Goal: Information Seeking & Learning: Learn about a topic

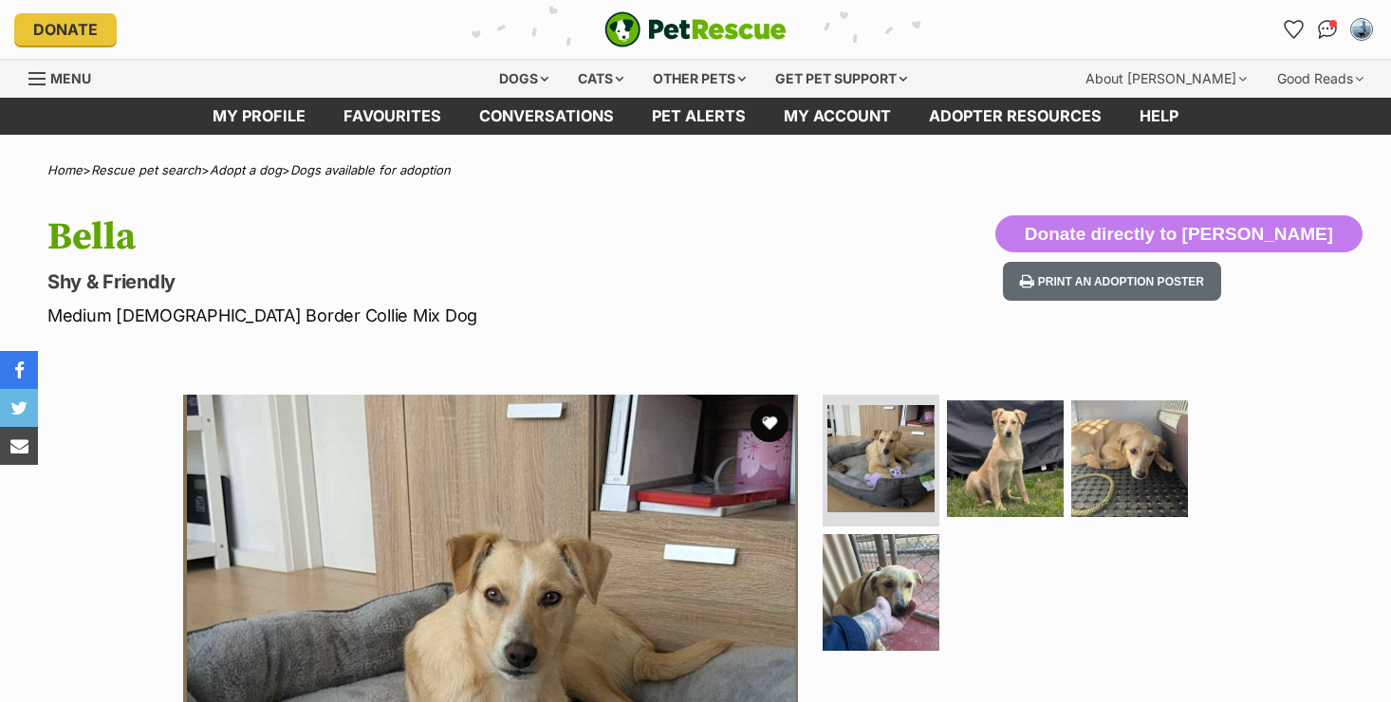
click at [130, 536] on div "Available 1 of 4 images 1 of 4 images 1 of 4 images 1 of 4 images Next Prev 1 2…" at bounding box center [695, 687] width 1391 height 643
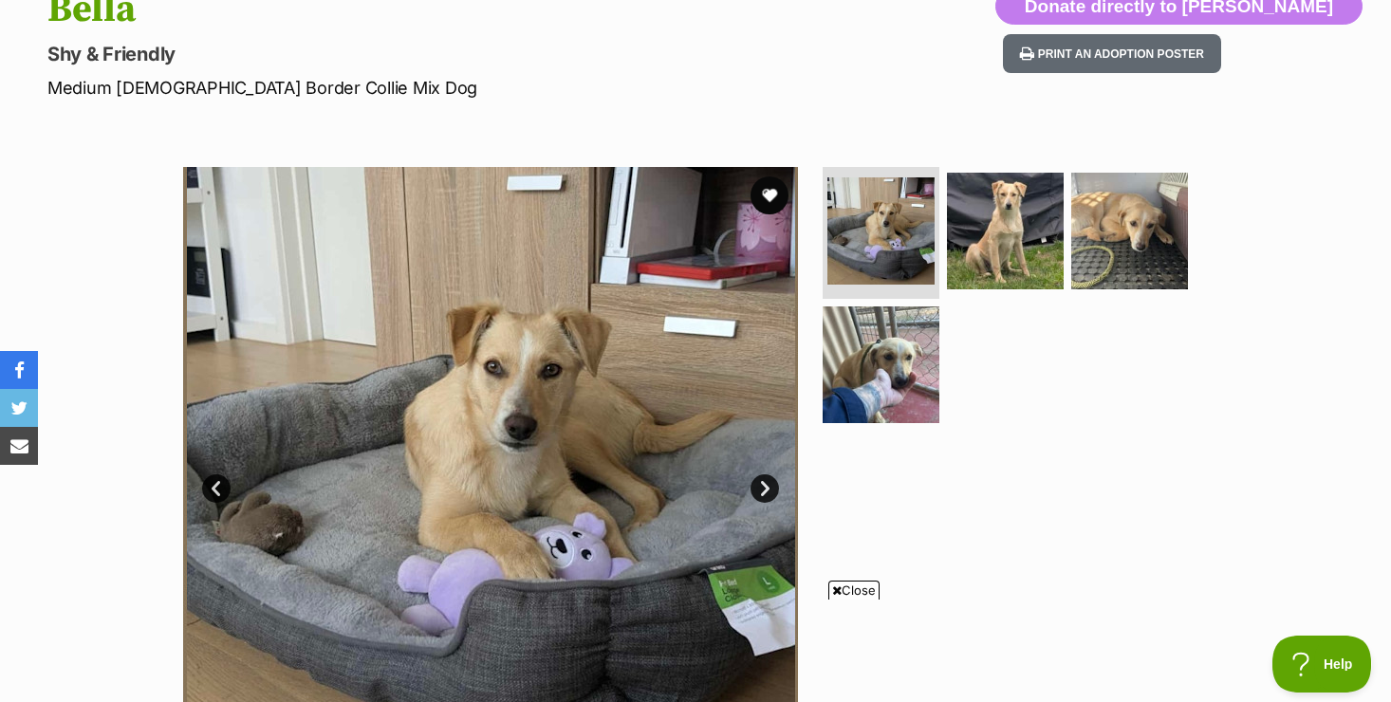
click at [850, 593] on span "Close" at bounding box center [853, 590] width 51 height 19
click at [766, 492] on link "Next" at bounding box center [765, 488] width 28 height 28
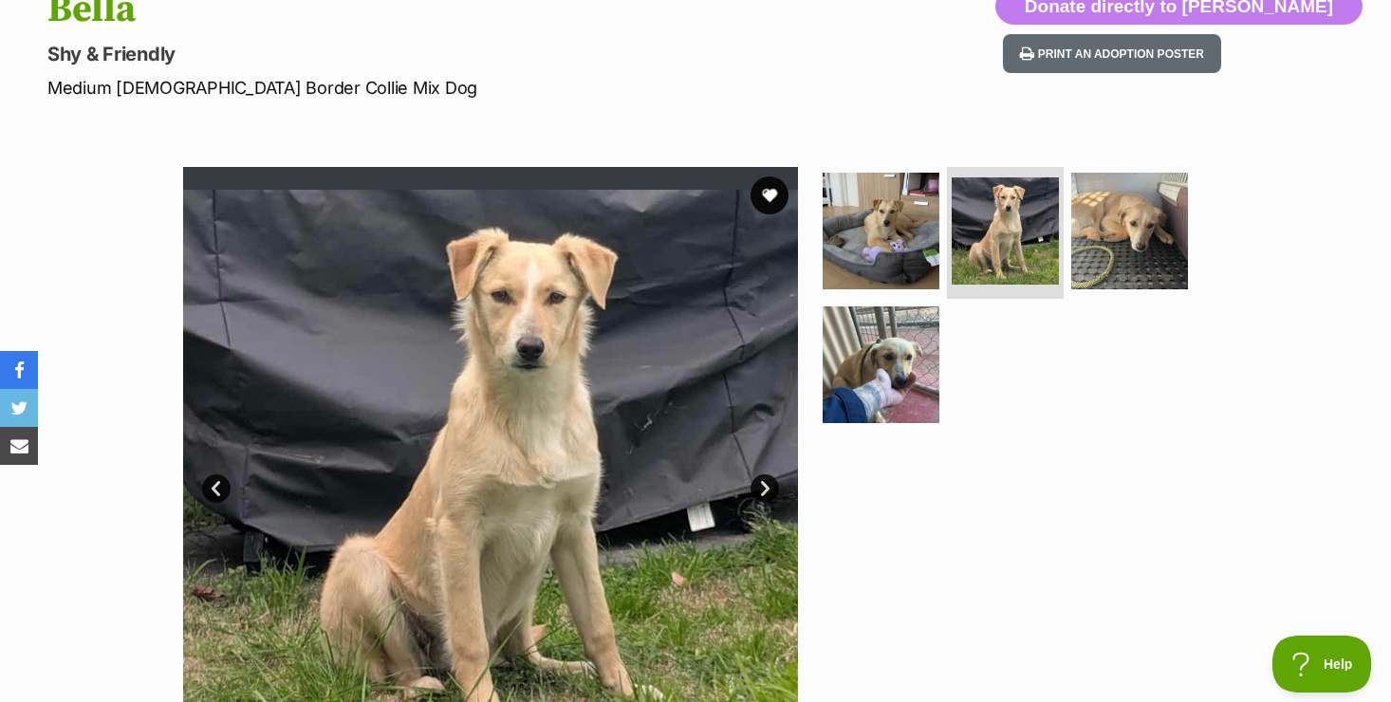
click at [767, 488] on link "Next" at bounding box center [765, 488] width 28 height 28
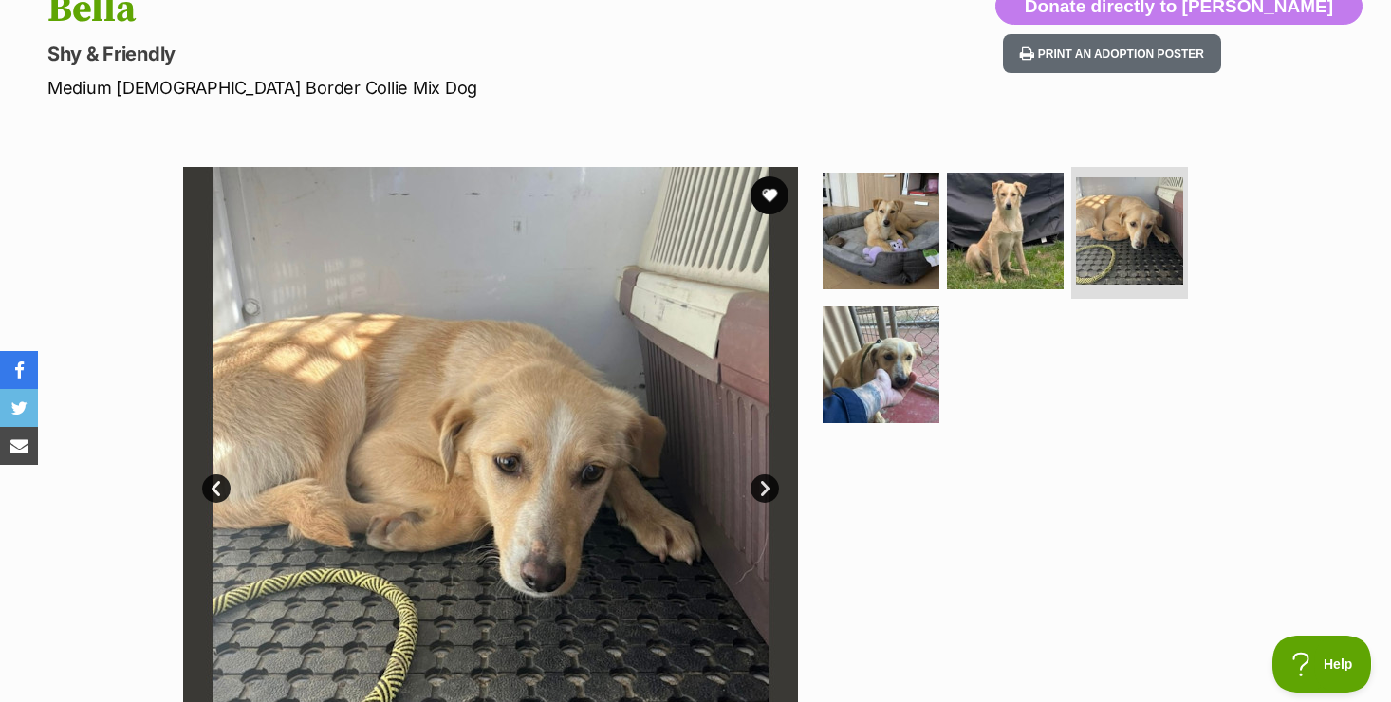
click at [767, 488] on link "Next" at bounding box center [765, 488] width 28 height 28
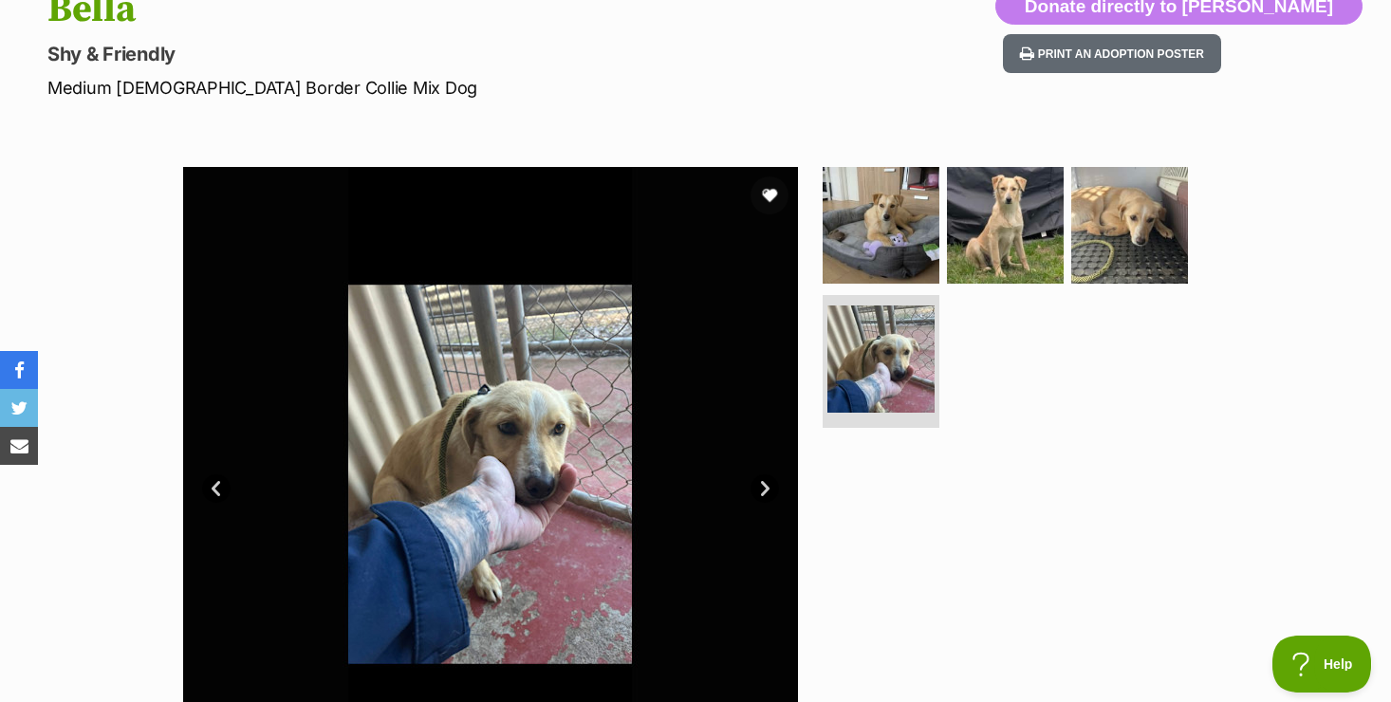
click at [767, 488] on link "Next" at bounding box center [765, 488] width 28 height 28
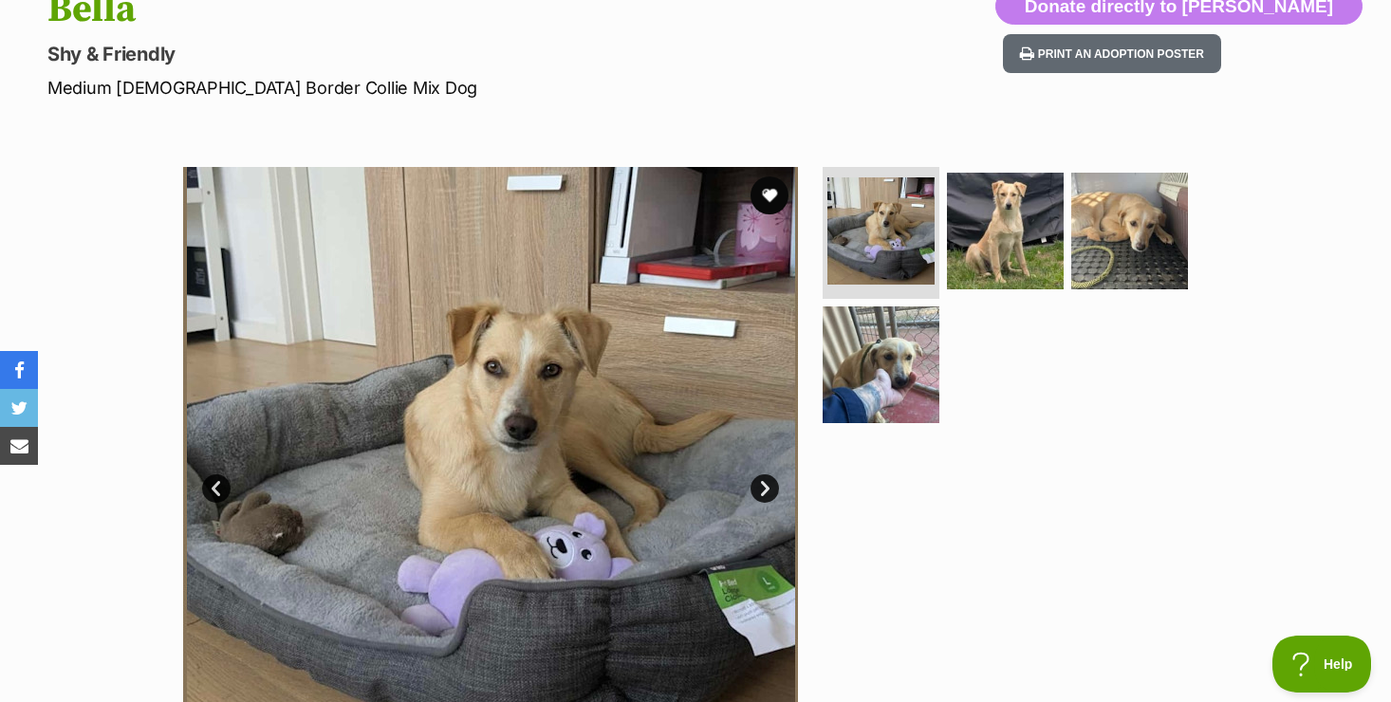
click at [139, 555] on div "Available 1 of 4 images 1 of 4 images 1 of 4 images 1 of 4 images Next Prev 1 2…" at bounding box center [695, 460] width 1391 height 643
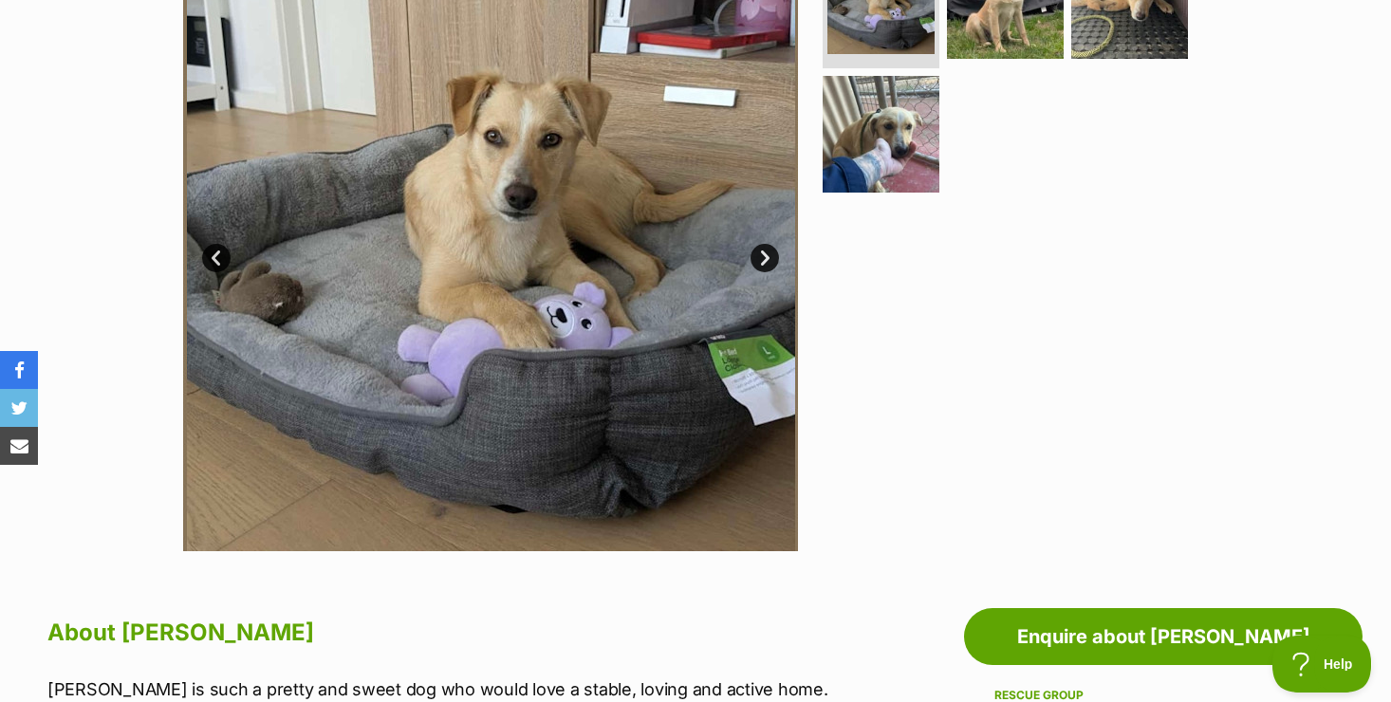
scroll to position [455, 0]
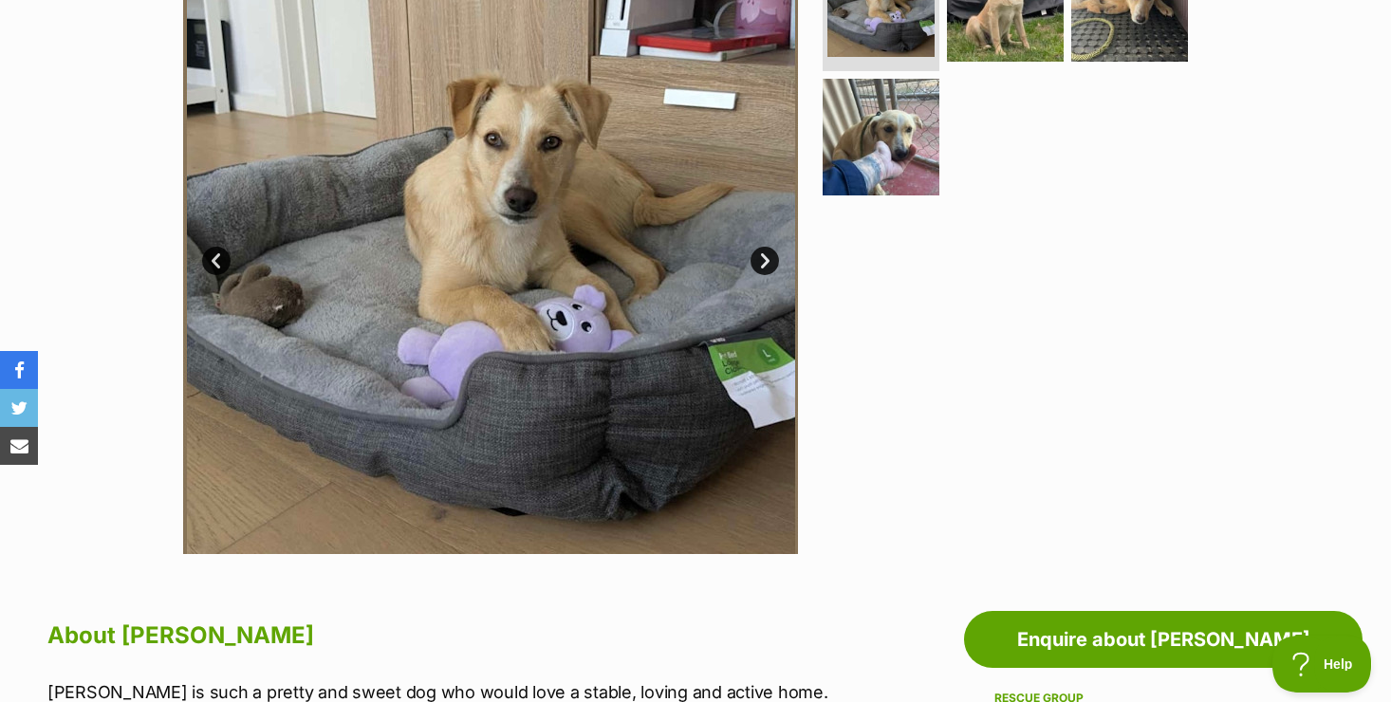
click at [766, 260] on link "Next" at bounding box center [765, 261] width 28 height 28
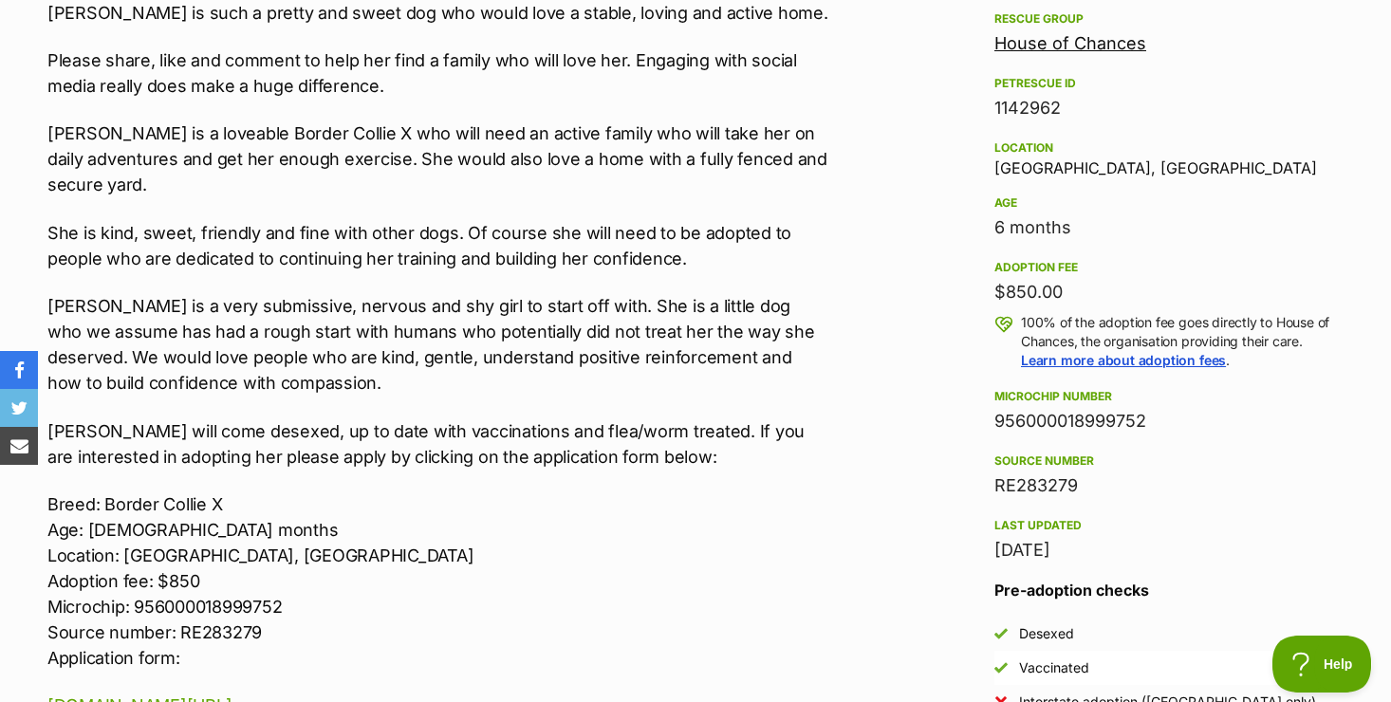
scroll to position [1139, 0]
